Goal: Task Accomplishment & Management: Use online tool/utility

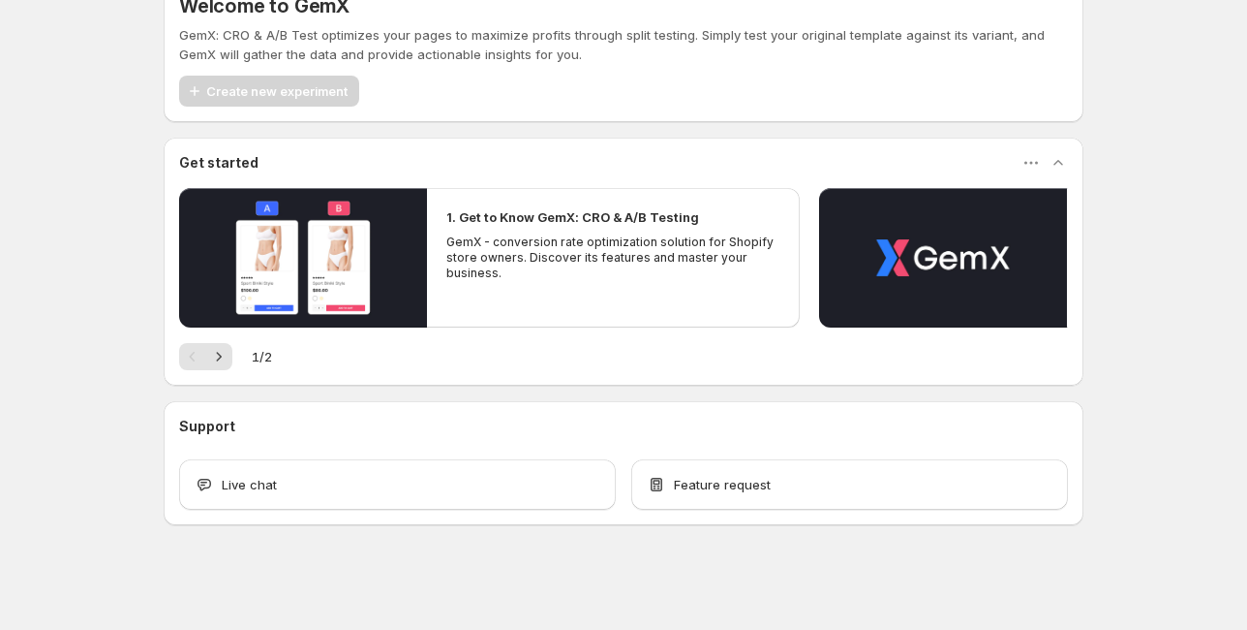
scroll to position [41, 0]
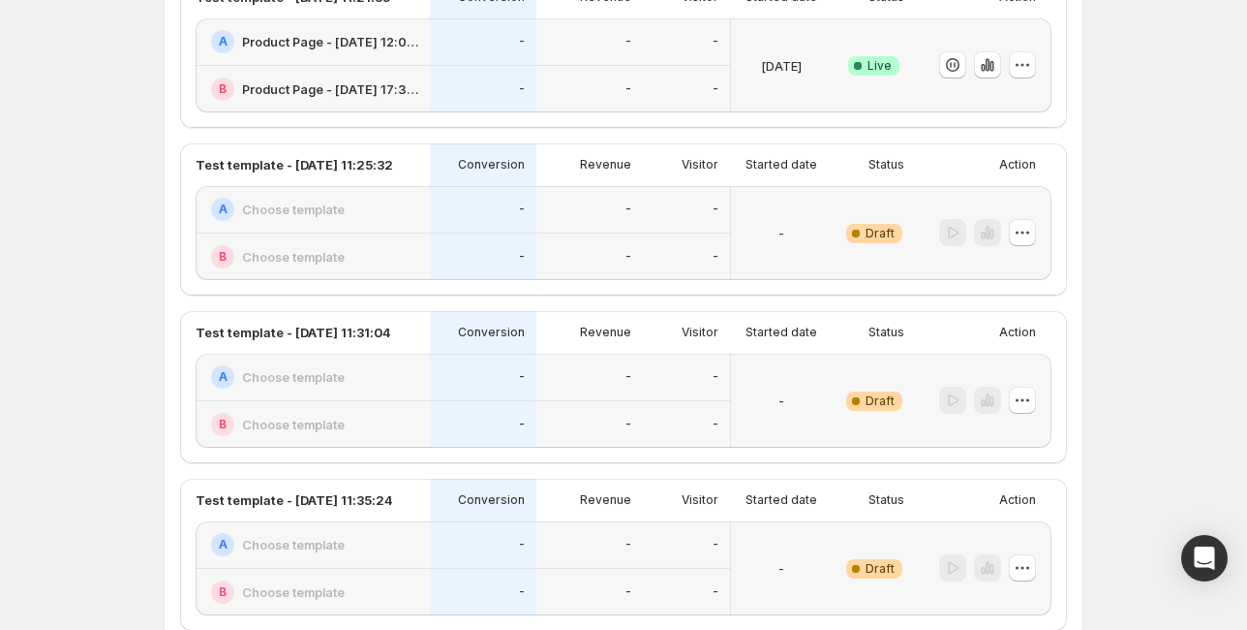
scroll to position [155, 0]
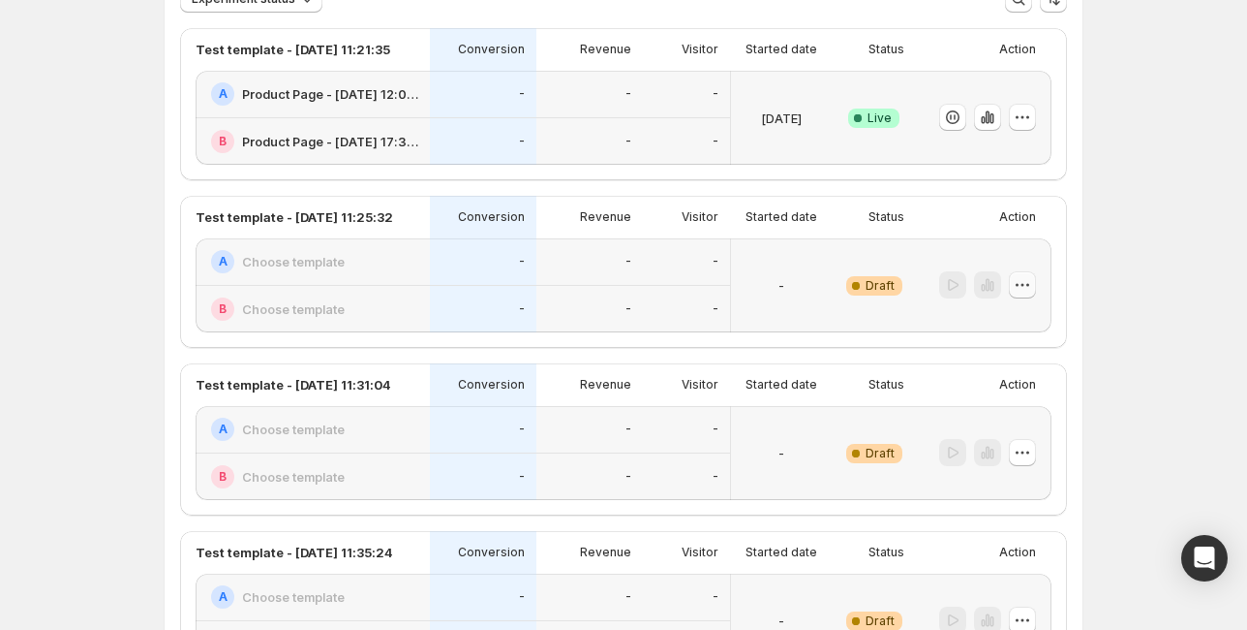
click at [1022, 282] on icon "button" at bounding box center [1022, 284] width 19 height 19
click at [1015, 328] on span "Edit" at bounding box center [1039, 324] width 94 height 19
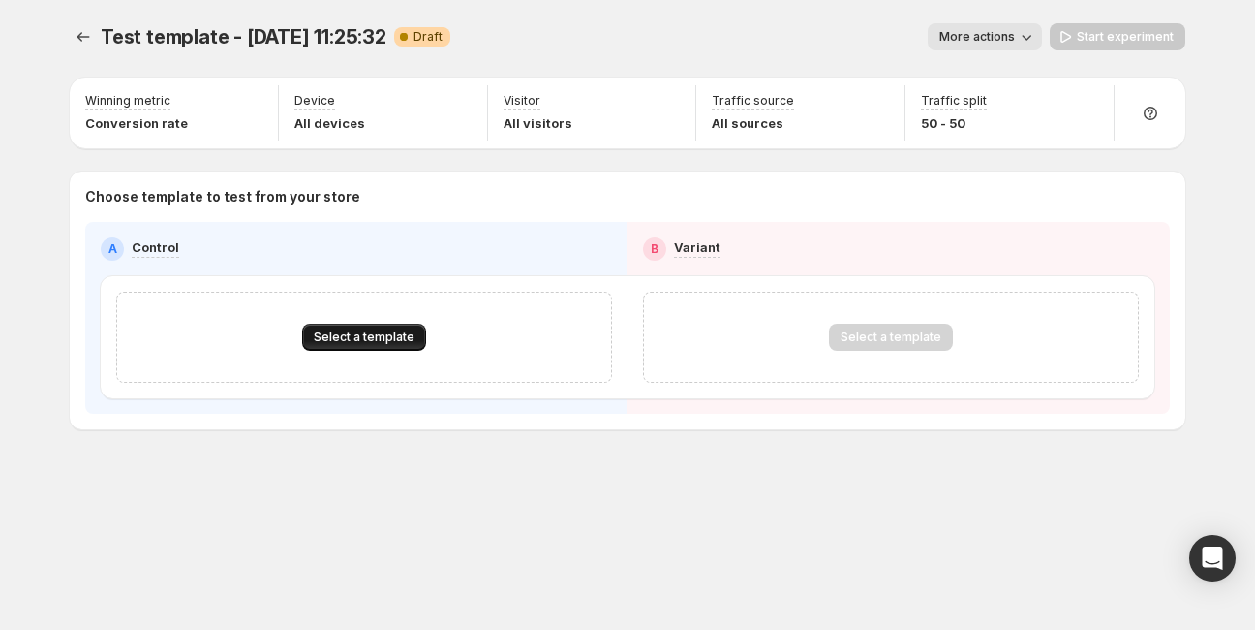
click at [373, 339] on span "Select a template" at bounding box center [364, 336] width 101 height 15
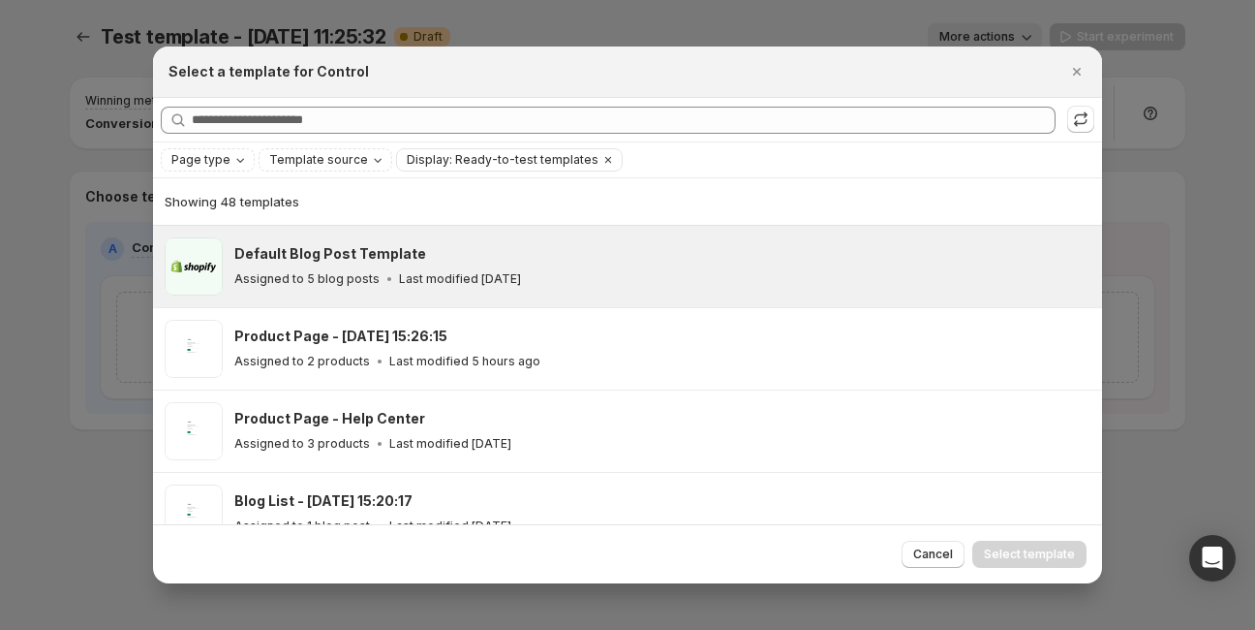
click at [328, 260] on h3 "Default Blog Post Template" at bounding box center [330, 253] width 192 height 19
click at [1046, 550] on span "Select template" at bounding box center [1029, 553] width 91 height 15
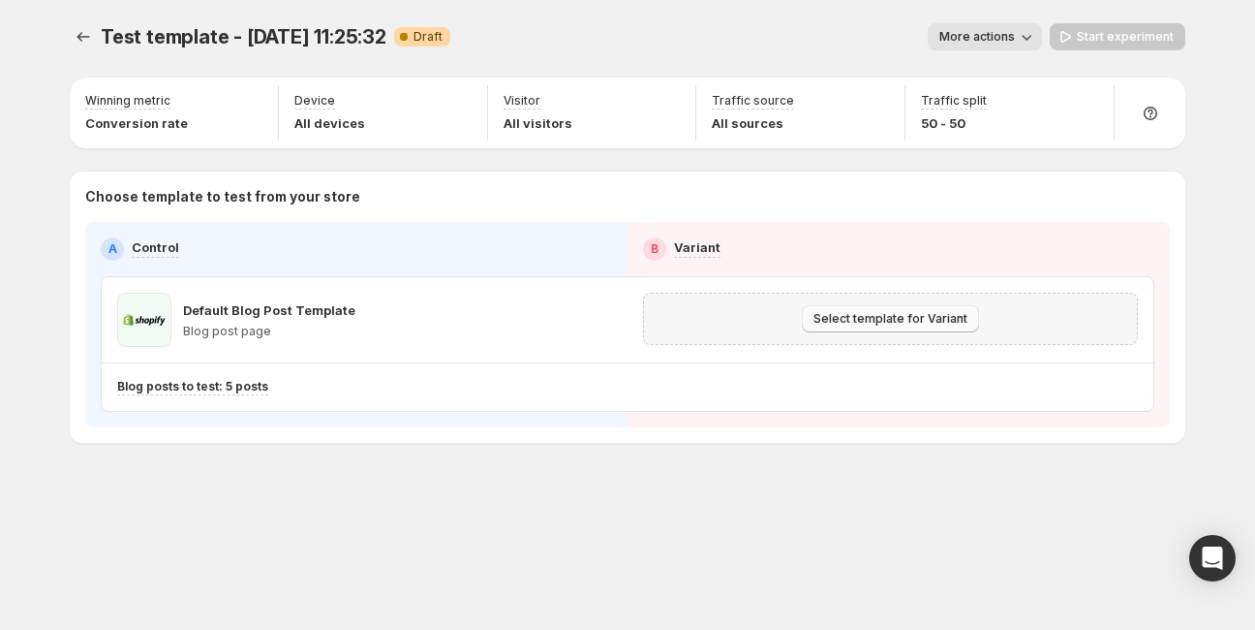
click at [912, 319] on span "Select template for Variant" at bounding box center [891, 318] width 154 height 15
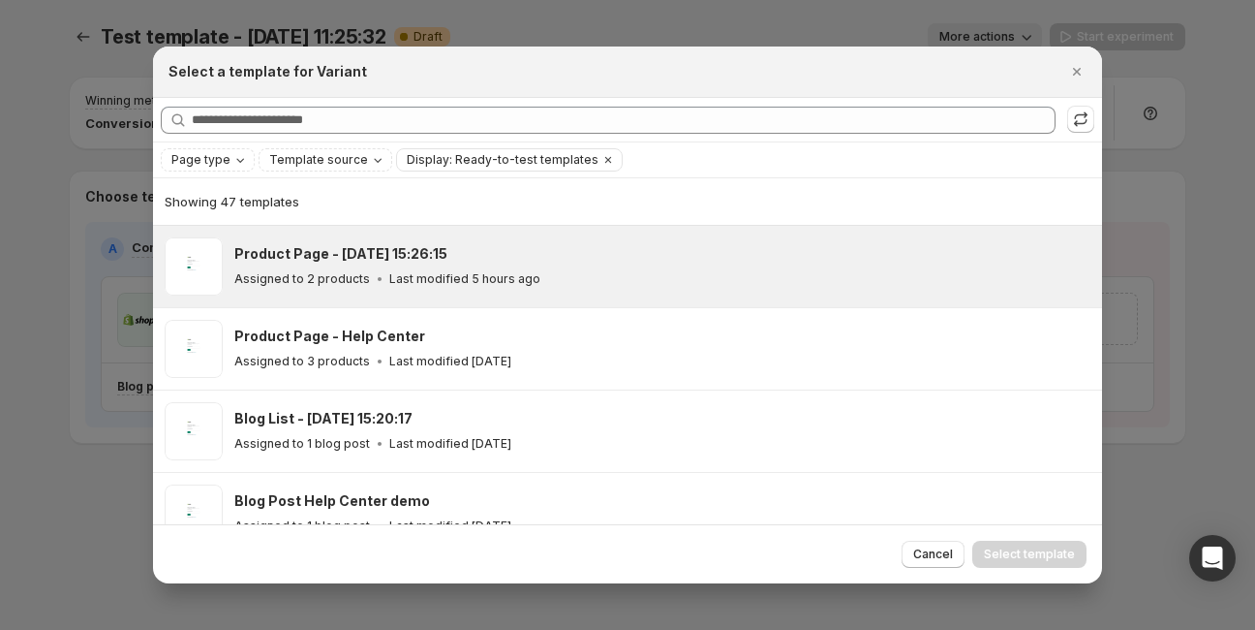
click at [295, 263] on div "Product Page - [DATE] 15:26:15 Assigned to 2 products Last modified 5 hours ago" at bounding box center [659, 266] width 850 height 45
click at [1042, 546] on span "Select template" at bounding box center [1029, 553] width 91 height 15
